Goal: Task Accomplishment & Management: Complete application form

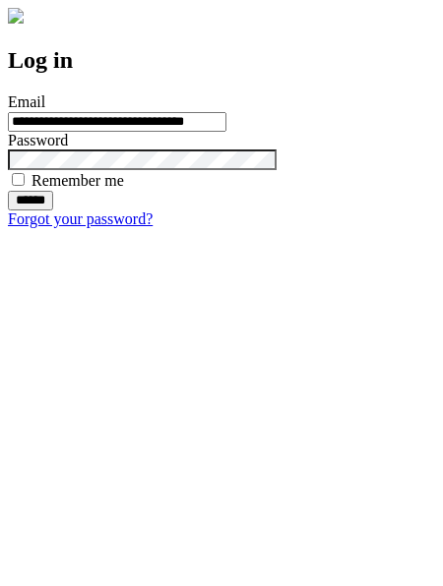
type input "**********"
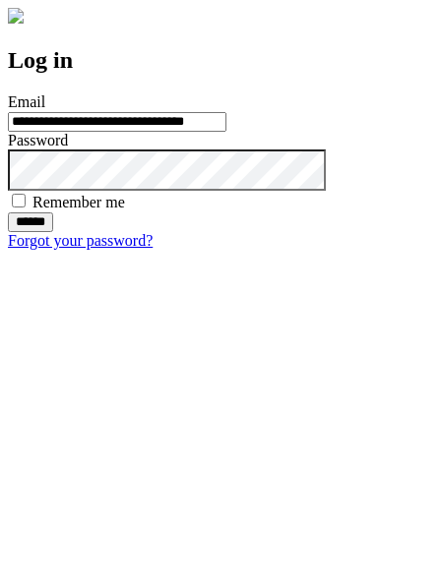
click at [53, 232] on input "******" at bounding box center [30, 222] width 45 height 20
